Goal: Find specific page/section: Find specific page/section

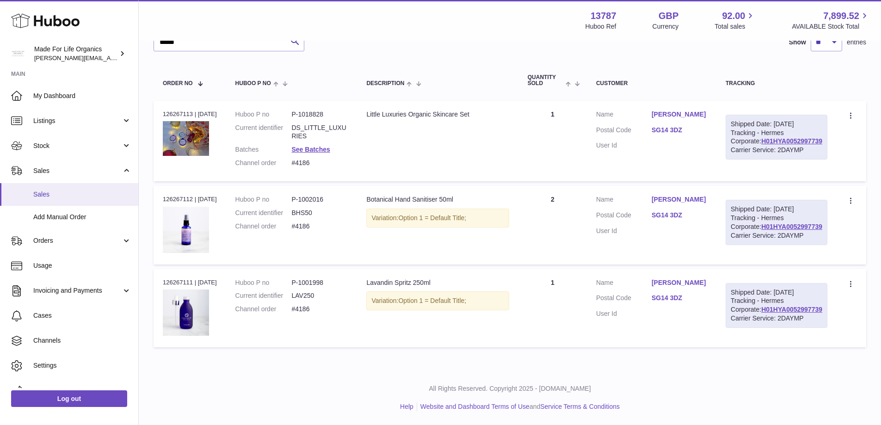
click at [50, 198] on span "Sales" at bounding box center [82, 194] width 98 height 9
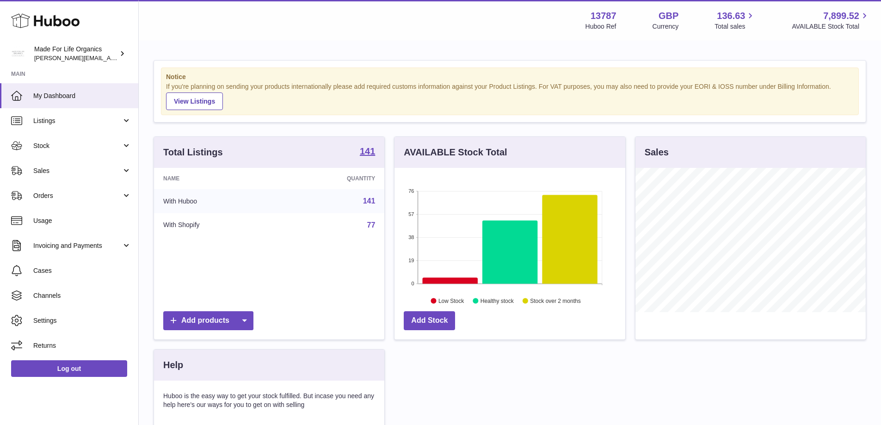
scroll to position [144, 231]
click at [47, 177] on link "Sales" at bounding box center [69, 170] width 138 height 25
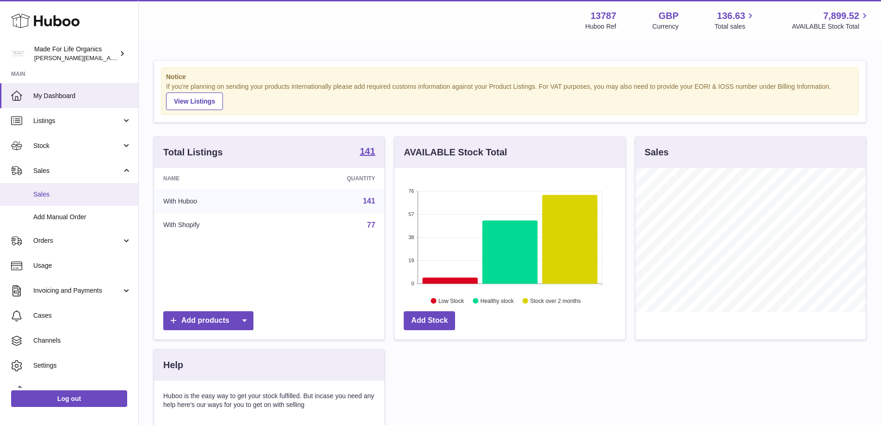
click at [37, 195] on span "Sales" at bounding box center [82, 194] width 98 height 9
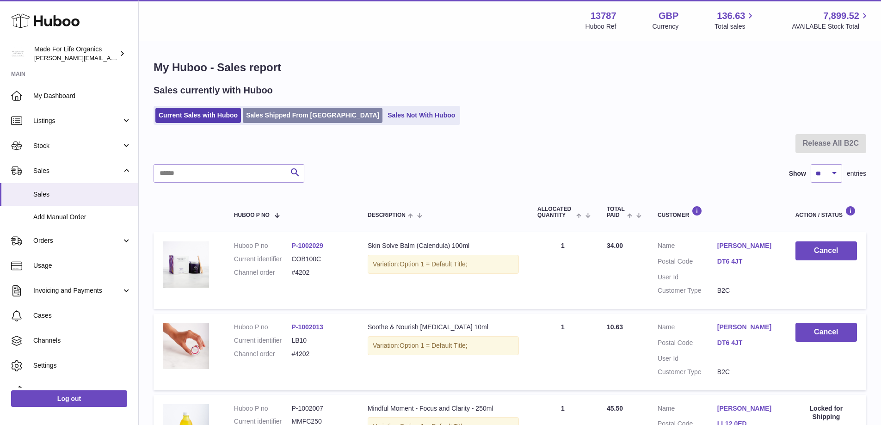
click at [286, 112] on link "Sales Shipped From [GEOGRAPHIC_DATA]" at bounding box center [313, 115] width 140 height 15
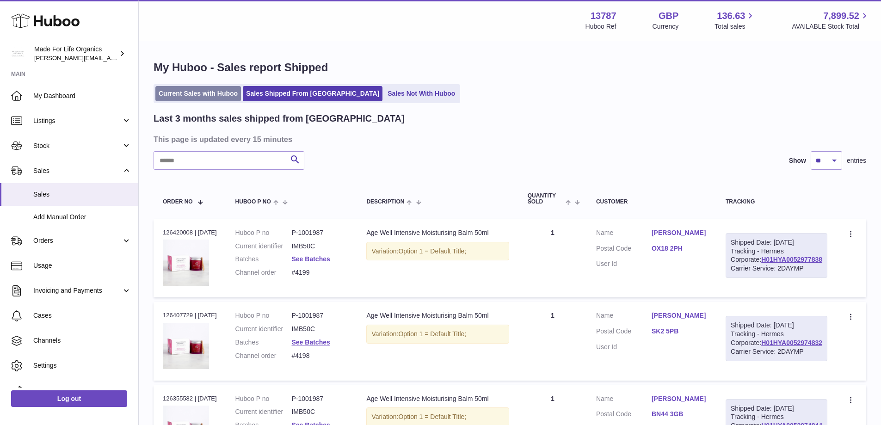
click at [210, 97] on link "Current Sales with Huboo" at bounding box center [198, 93] width 86 height 15
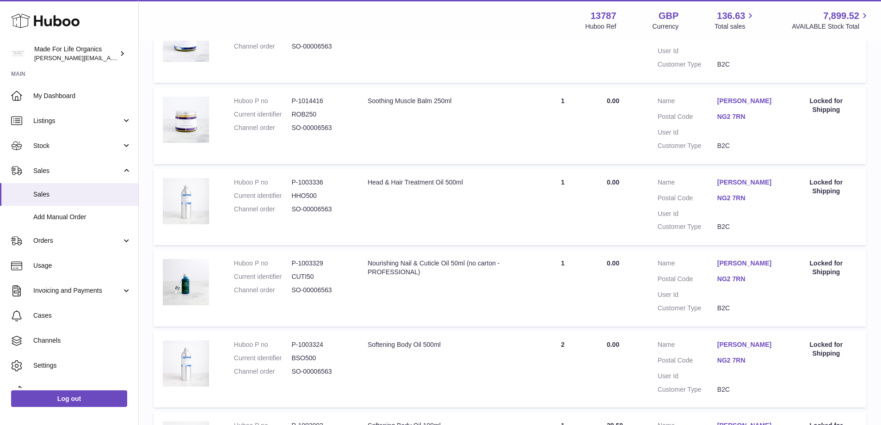
scroll to position [716, 0]
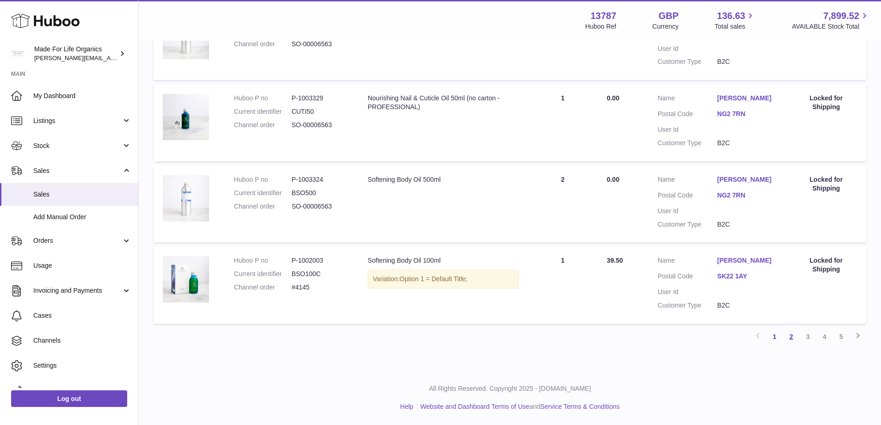
click at [787, 336] on link "2" at bounding box center [791, 336] width 17 height 17
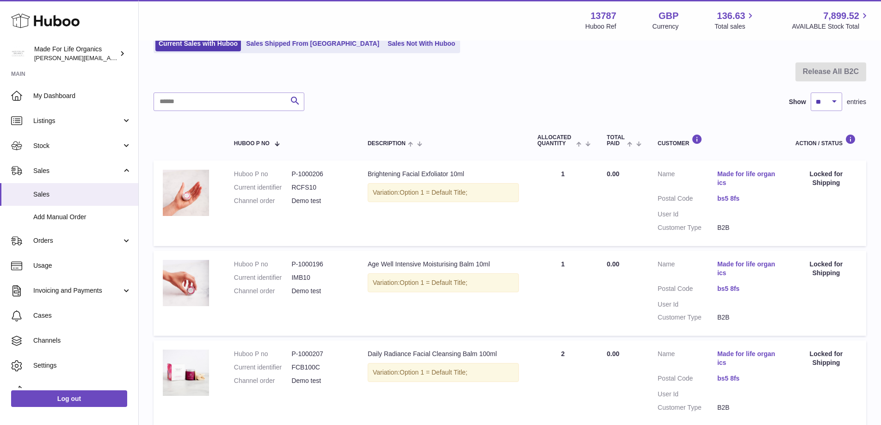
scroll to position [88, 0]
